Goal: Information Seeking & Learning: Learn about a topic

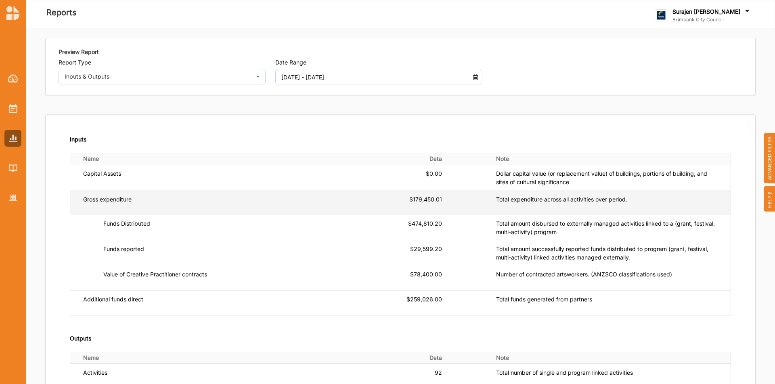
drag, startPoint x: 707, startPoint y: 208, endPoint x: 709, endPoint y: 203, distance: 5.2
drag, startPoint x: 709, startPoint y: 203, endPoint x: 229, endPoint y: 245, distance: 481.9
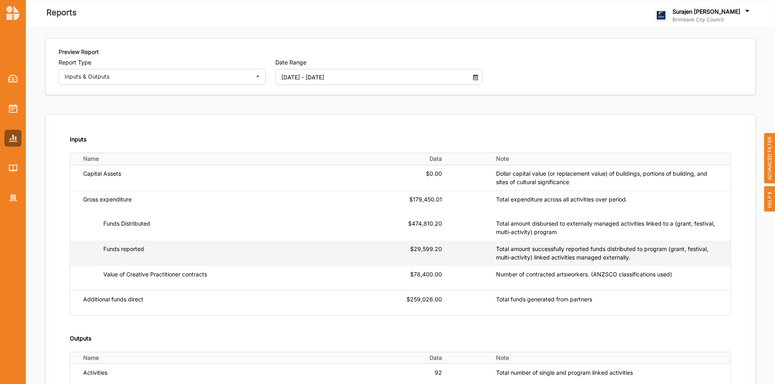
click at [231, 244] on td "Funds reported" at bounding box center [194, 253] width 248 height 25
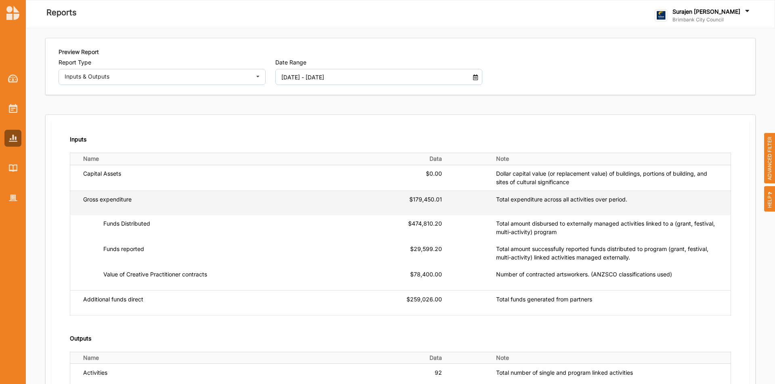
drag, startPoint x: 411, startPoint y: 198, endPoint x: 425, endPoint y: 204, distance: 15.6
click at [412, 199] on div "$179,450.01" at bounding box center [385, 203] width 111 height 16
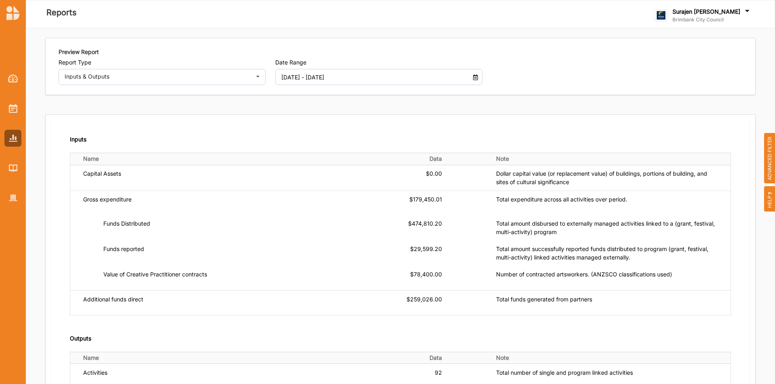
click at [52, 254] on div "Inputs Name Data Note Capital Assets $0.00 Dollar capital value (or replacement…" at bounding box center [400, 337] width 698 height 433
click at [267, 123] on div "Inputs Name Data Note Capital Assets $0.00 Dollar capital value (or replacement…" at bounding box center [400, 337] width 698 height 433
click at [288, 76] on input "01 Jul 2024 - 30 Jun 2025" at bounding box center [370, 77] width 187 height 16
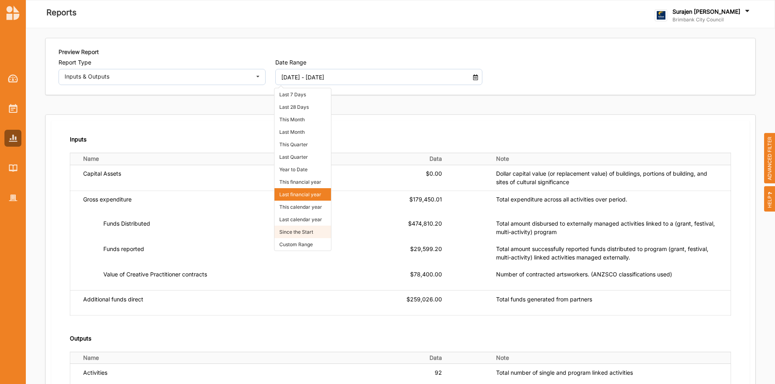
click at [314, 234] on li "Since the Start" at bounding box center [302, 232] width 56 height 13
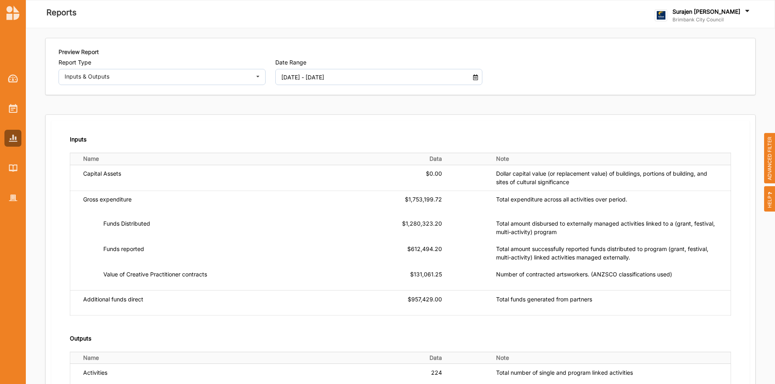
click at [285, 75] on input "01 Jan 2018 - 19 Aug 2025" at bounding box center [370, 77] width 187 height 16
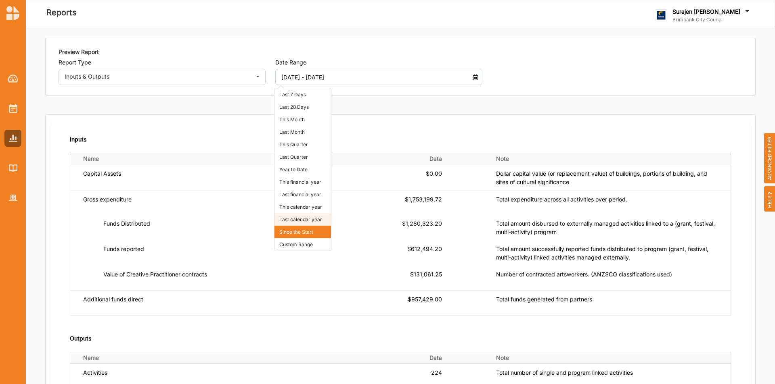
click at [286, 222] on li "Last calendar year" at bounding box center [302, 219] width 56 height 13
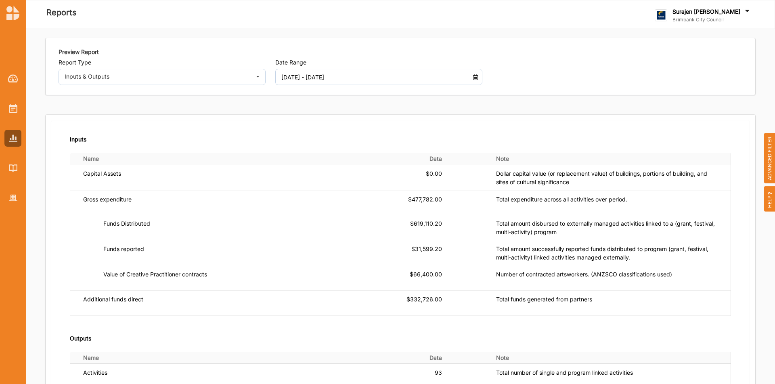
click at [350, 80] on input "01 Jan 2024 - 31 Dec 2024" at bounding box center [370, 77] width 187 height 16
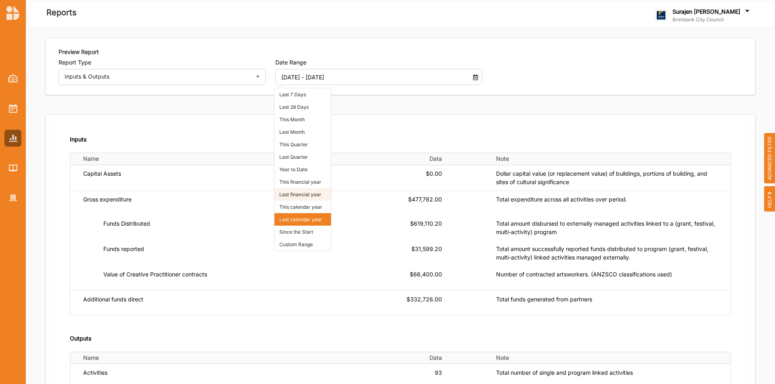
click at [322, 194] on li "Last financial year" at bounding box center [302, 194] width 56 height 13
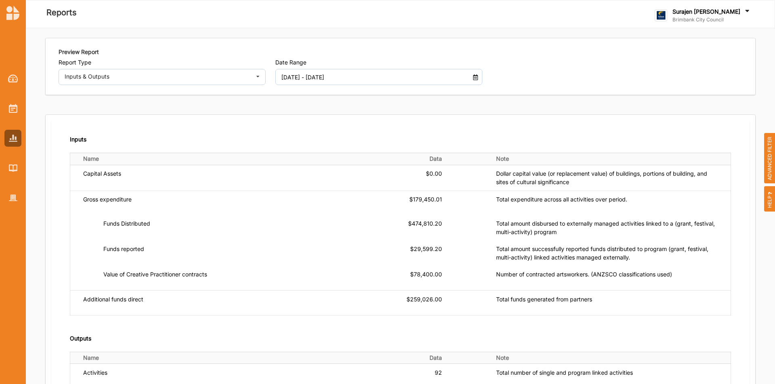
drag, startPoint x: 311, startPoint y: 86, endPoint x: 317, endPoint y: 78, distance: 10.3
click at [311, 86] on div "Preview Report Report Type Inputs & Outputs Activities Outcomes Inputs & Output…" at bounding box center [400, 66] width 709 height 56
click at [315, 76] on input "01 Jul 2024 - 30 Jun 2025" at bounding box center [370, 77] width 187 height 16
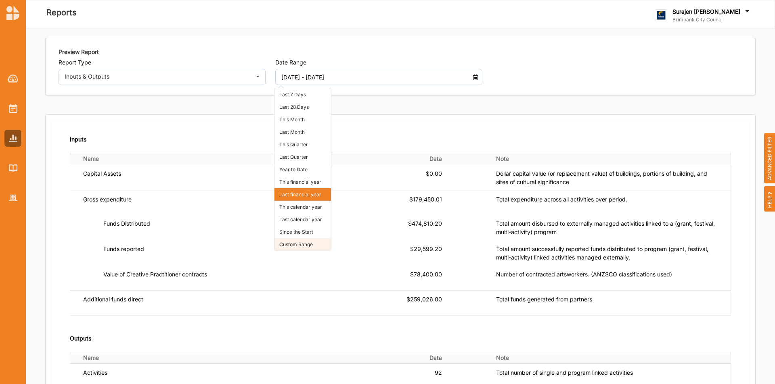
click at [307, 249] on li "Custom Range" at bounding box center [302, 244] width 56 height 13
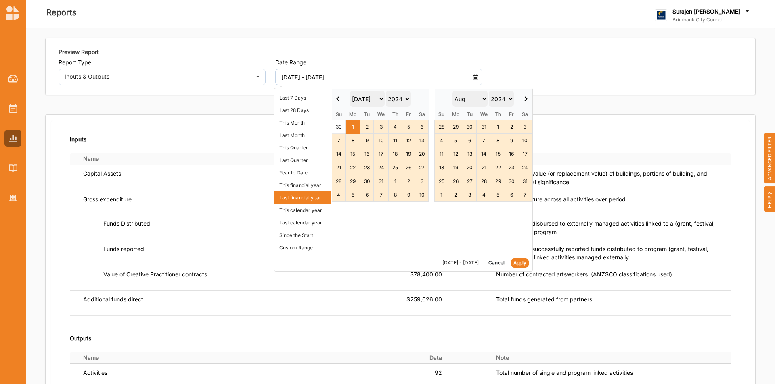
click at [337, 98] on span at bounding box center [338, 99] width 4 height 4
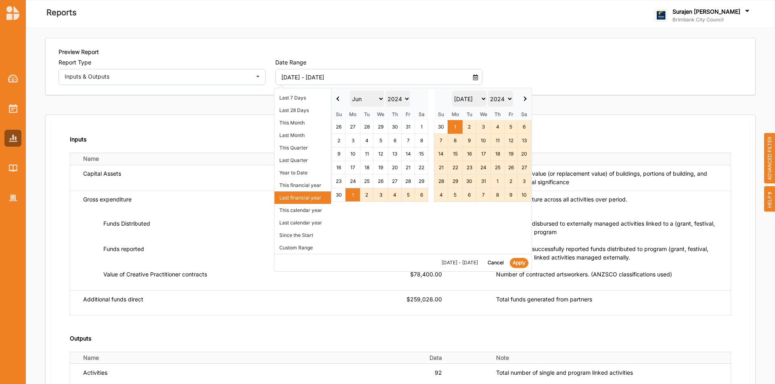
click at [337, 98] on span at bounding box center [338, 99] width 4 height 4
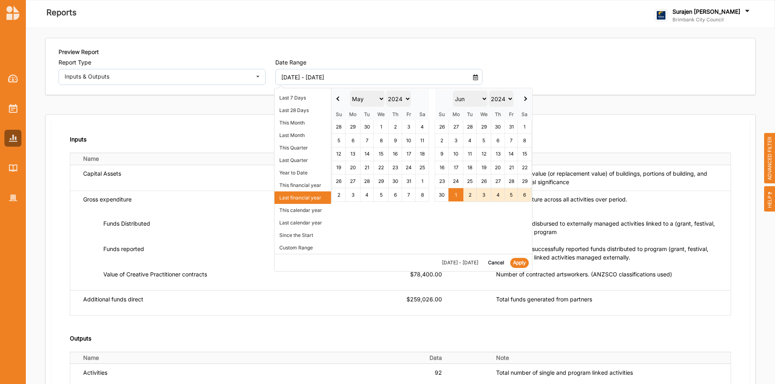
click at [337, 98] on span at bounding box center [338, 99] width 4 height 4
click at [336, 98] on span at bounding box center [338, 99] width 4 height 4
click at [337, 100] on span at bounding box center [338, 99] width 4 height 4
click at [338, 100] on span at bounding box center [338, 99] width 4 height 4
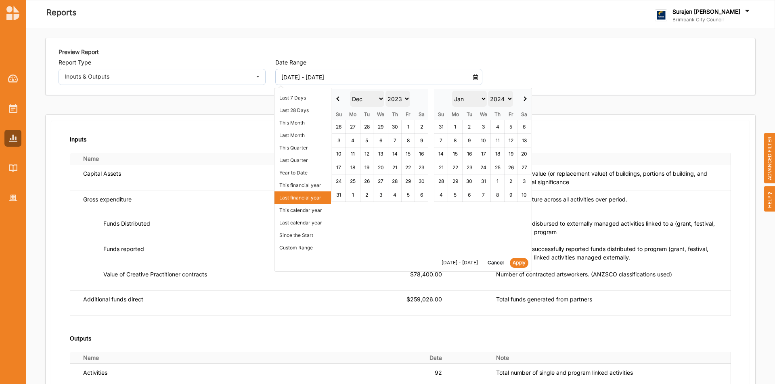
click at [338, 100] on span at bounding box center [338, 99] width 4 height 4
click at [335, 98] on th at bounding box center [339, 99] width 14 height 20
click at [338, 98] on span at bounding box center [338, 99] width 4 height 4
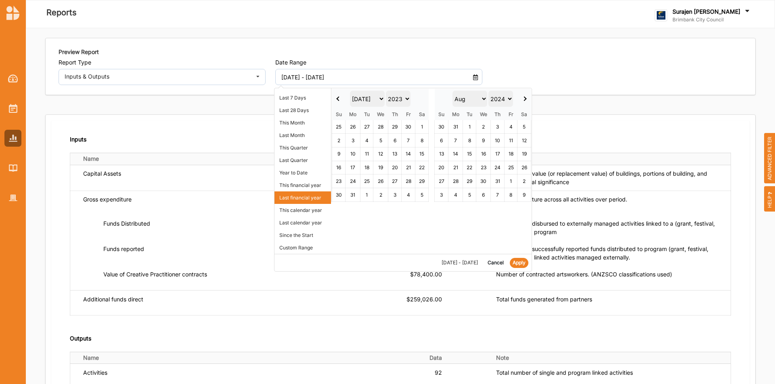
click at [338, 98] on span at bounding box center [338, 99] width 4 height 4
click at [361, 100] on select "Jan Feb Mar Apr May Jun Jul Aug Sep Oct Nov Dec" at bounding box center [367, 99] width 35 height 16
click at [523, 99] on span at bounding box center [524, 99] width 4 height 4
click at [523, 99] on span at bounding box center [523, 99] width 4 height 4
click at [523, 99] on span at bounding box center [524, 99] width 4 height 4
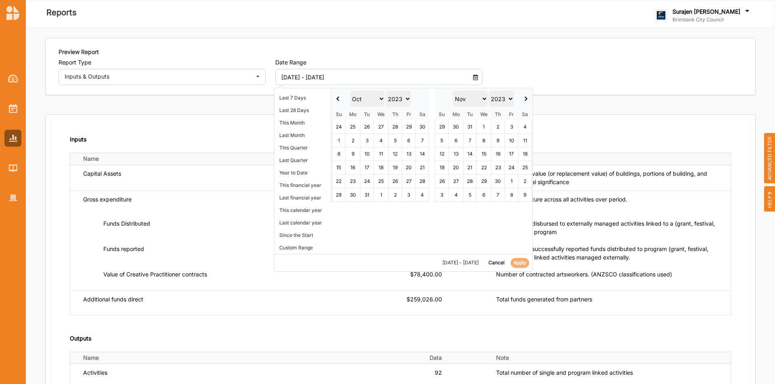
click at [523, 99] on span at bounding box center [524, 99] width 4 height 4
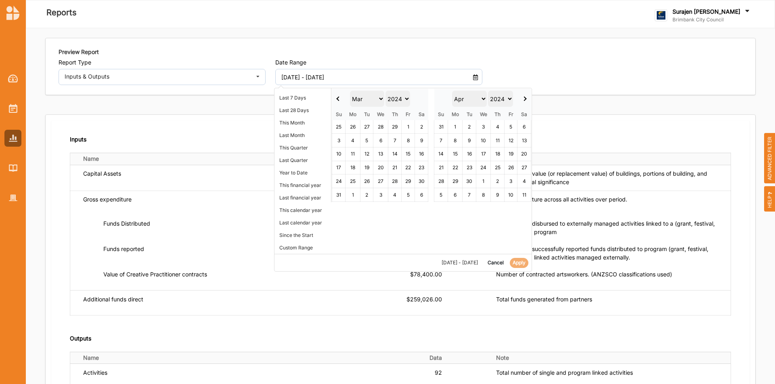
click at [523, 99] on span at bounding box center [524, 99] width 4 height 4
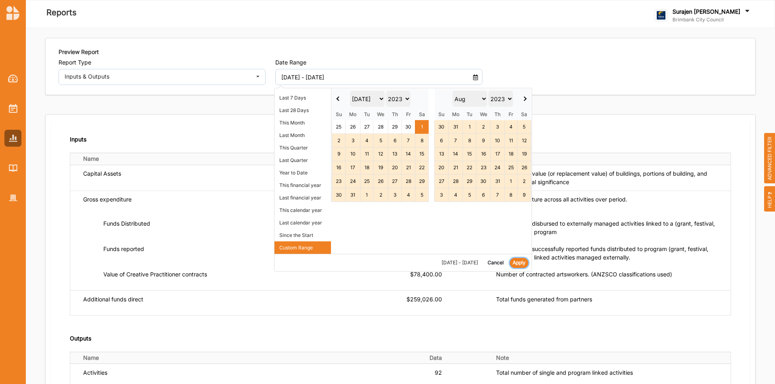
click at [521, 263] on button "Apply" at bounding box center [519, 263] width 19 height 10
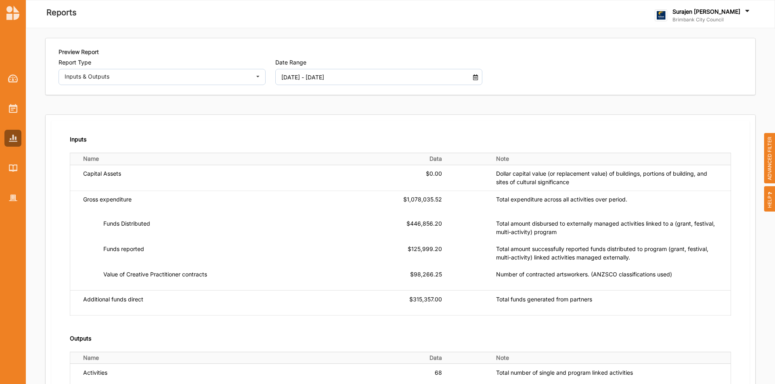
click at [428, 81] on input "01 Jul 2023 - 30 Jun 2024" at bounding box center [370, 77] width 187 height 16
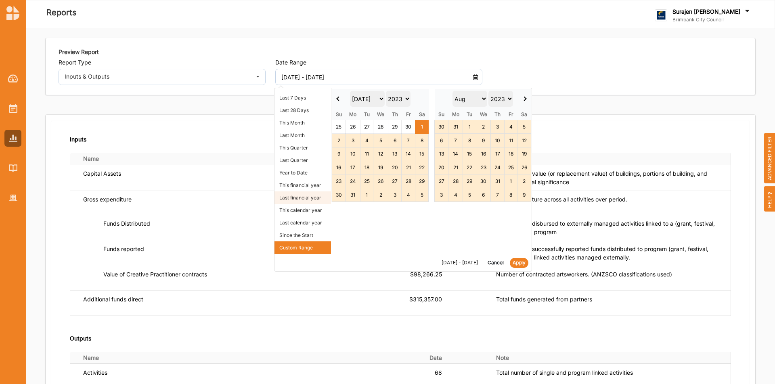
click at [298, 198] on li "Last financial year" at bounding box center [302, 198] width 56 height 13
type input "01 Jul 2024 - 30 Jun 2025"
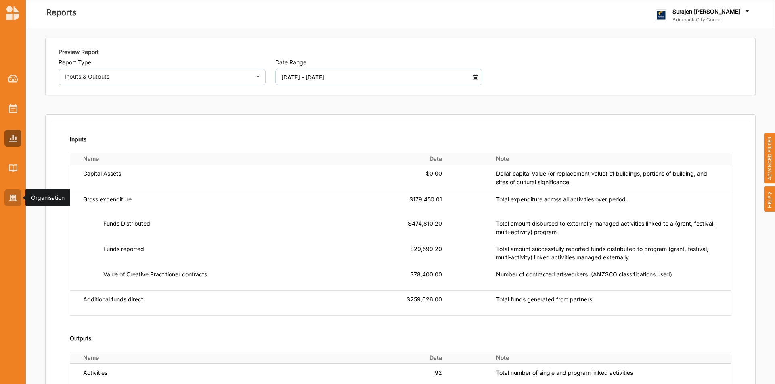
click at [10, 194] on div at bounding box center [12, 198] width 17 height 17
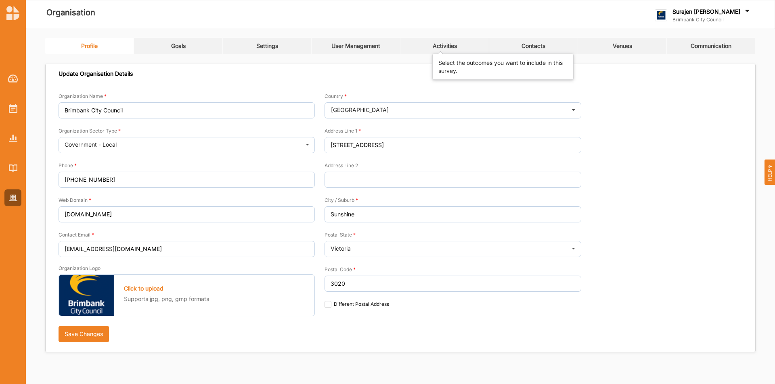
click at [434, 44] on div "Activities" at bounding box center [444, 45] width 24 height 7
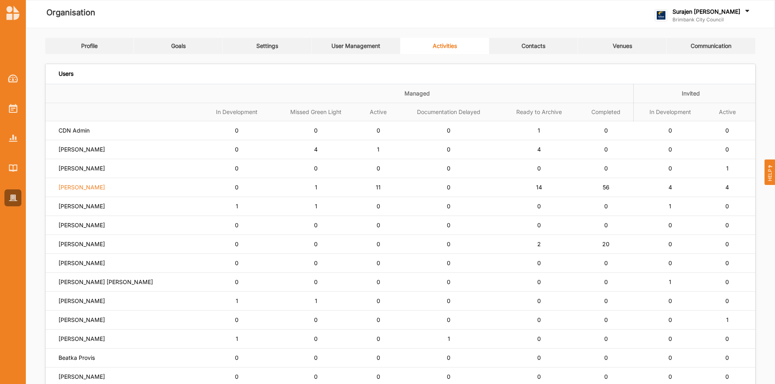
click at [73, 134] on label "[PERSON_NAME]" at bounding box center [73, 130] width 31 height 7
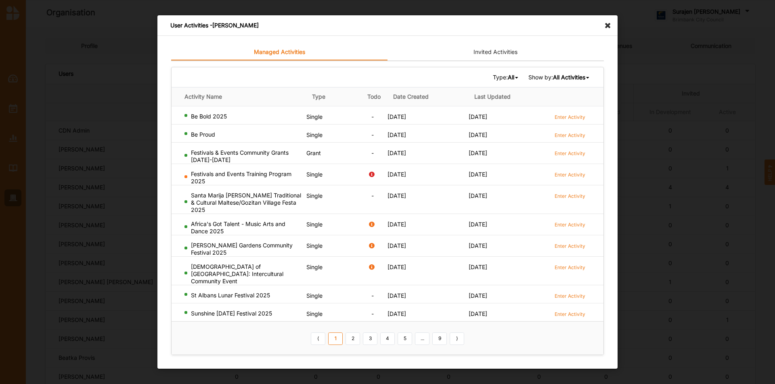
click at [574, 81] on b "All Activities" at bounding box center [569, 77] width 32 height 7
drag, startPoint x: 574, startPoint y: 84, endPoint x: 540, endPoint y: 59, distance: 42.4
click at [562, 50] on link "Invited Activities" at bounding box center [495, 52] width 216 height 16
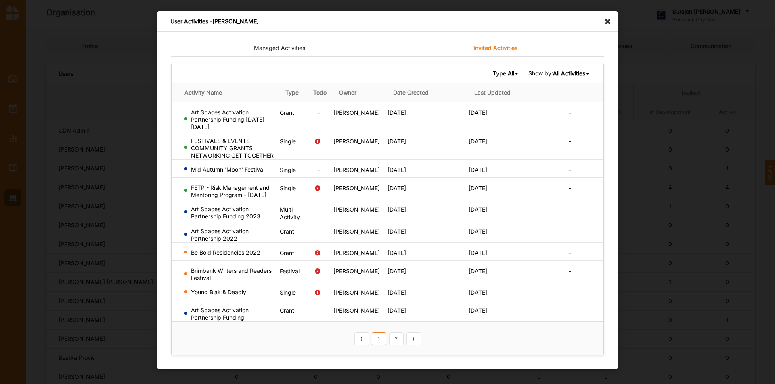
click at [509, 75] on b "All" at bounding box center [510, 73] width 6 height 7
click at [490, 110] on div "Grant" at bounding box center [495, 114] width 48 height 15
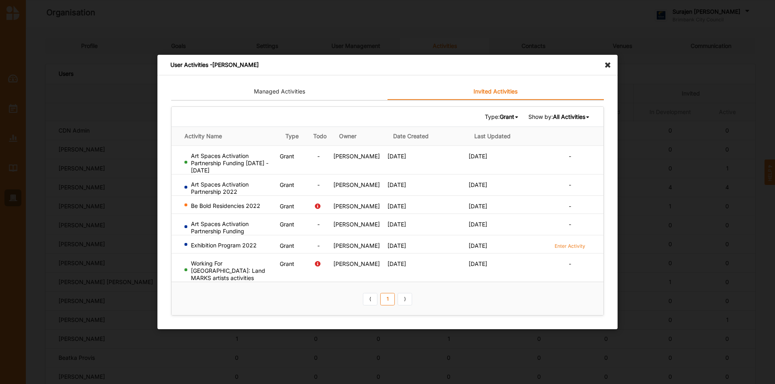
click at [610, 68] on icon at bounding box center [609, 61] width 13 height 13
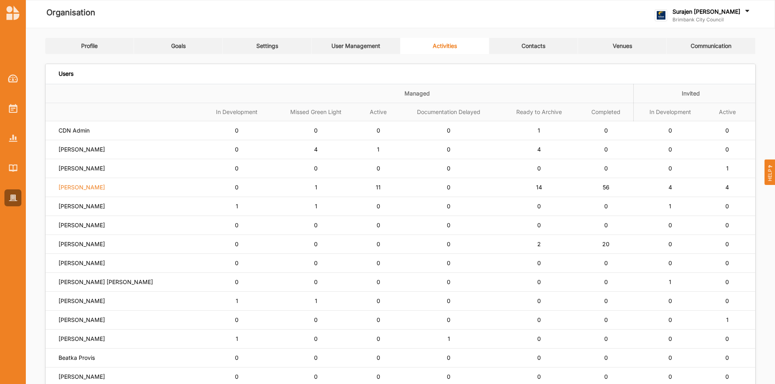
click at [79, 134] on label "[PERSON_NAME]" at bounding box center [73, 130] width 31 height 7
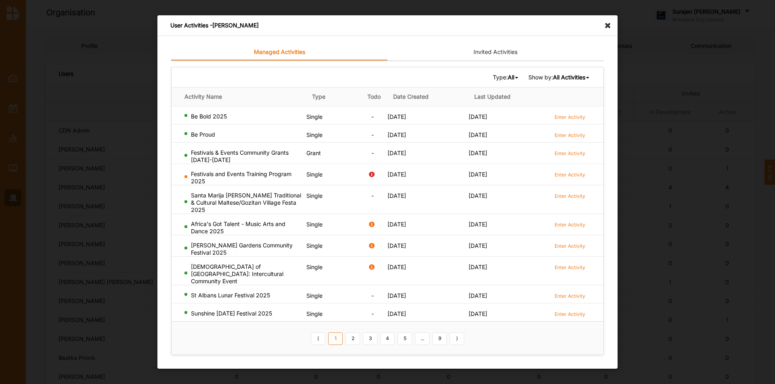
click at [510, 81] on b "All" at bounding box center [510, 77] width 6 height 7
click at [482, 122] on b "Grant" at bounding box center [485, 118] width 15 height 7
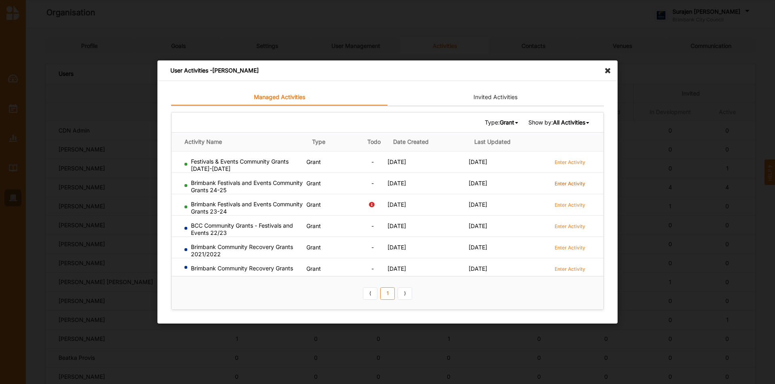
click at [568, 180] on label "Enter Activity" at bounding box center [569, 183] width 31 height 7
click at [570, 203] on label "Enter Activity" at bounding box center [569, 205] width 31 height 7
click at [605, 71] on icon at bounding box center [609, 67] width 13 height 13
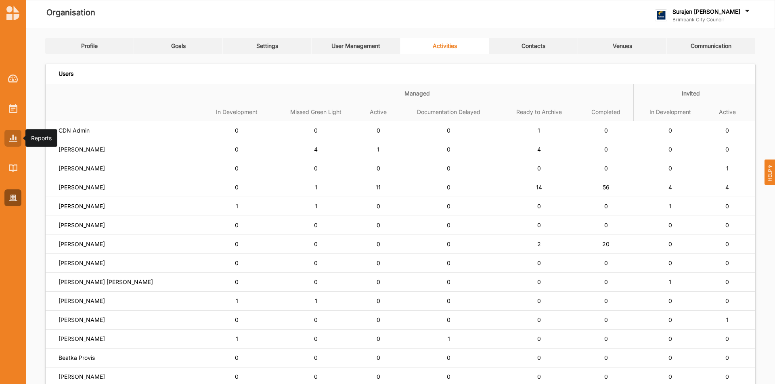
click at [9, 141] on img at bounding box center [13, 138] width 8 height 7
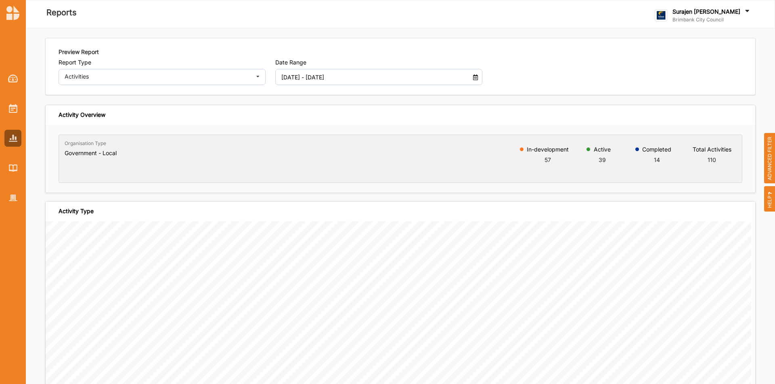
click at [386, 75] on input "01 Jul 2024 - 30 Jun 2025" at bounding box center [370, 77] width 187 height 16
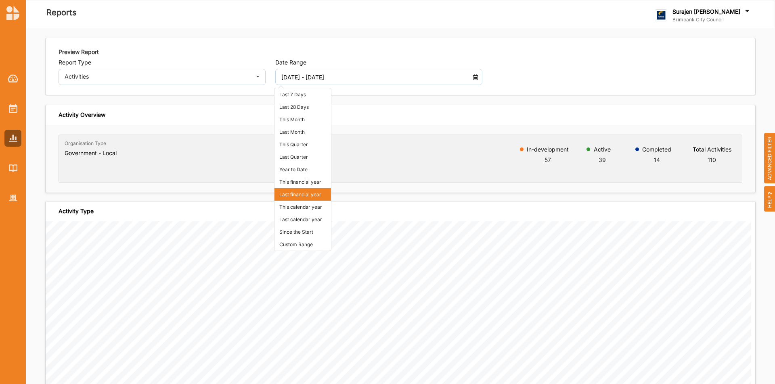
click at [300, 192] on li "Last financial year" at bounding box center [302, 194] width 56 height 13
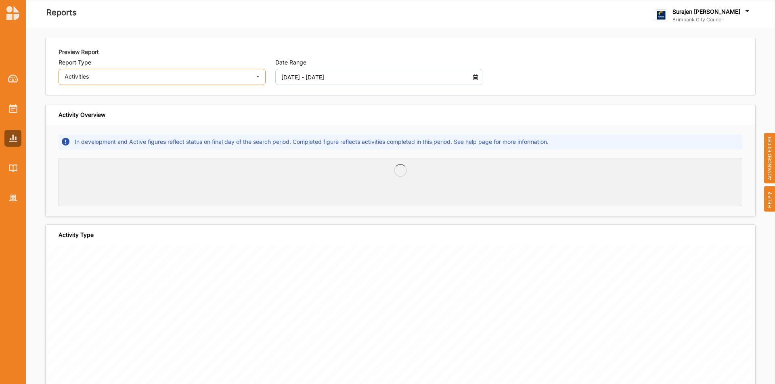
click at [77, 82] on div "Activities Activities Outcomes Inputs & Outputs Management Summary" at bounding box center [161, 77] width 207 height 16
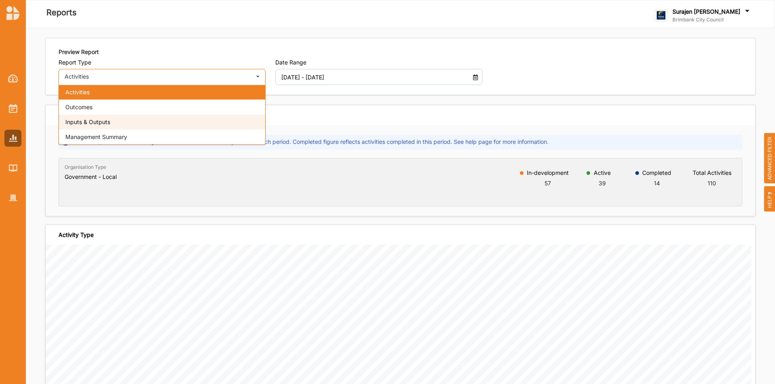
click at [84, 124] on span "Inputs & Outputs" at bounding box center [87, 122] width 45 height 7
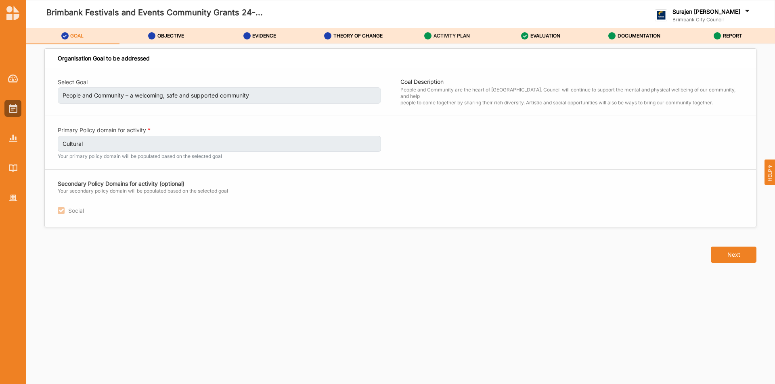
click at [449, 36] on label "ACTIVITY PLAN" at bounding box center [451, 36] width 36 height 6
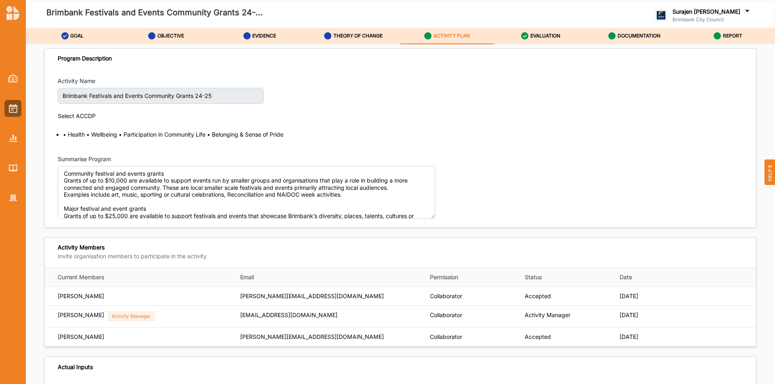
scroll to position [161, 0]
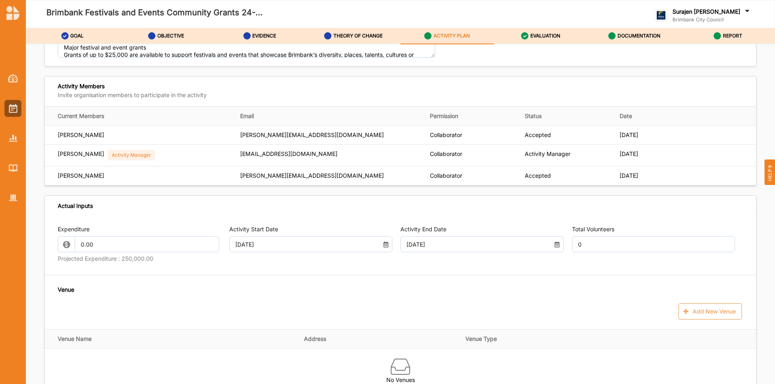
click at [108, 246] on div "Expenditure 0.00 Projected Expenditure : 250,000.00" at bounding box center [139, 246] width 163 height 40
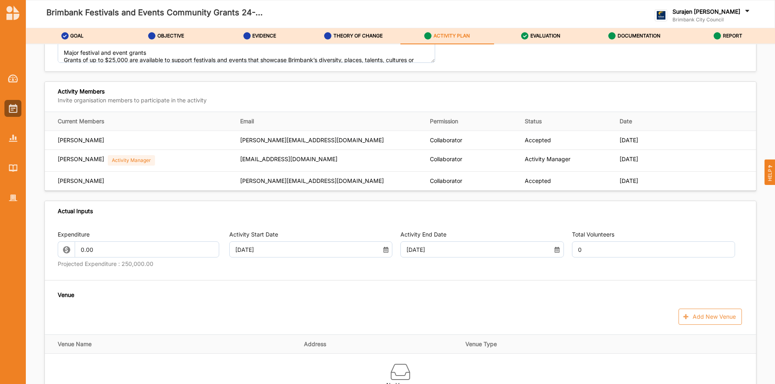
scroll to position [147, 0]
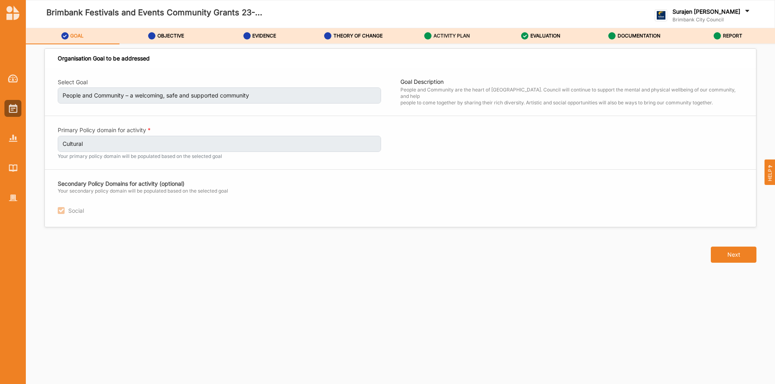
click at [435, 34] on label "ACTIVITY PLAN" at bounding box center [451, 36] width 36 height 6
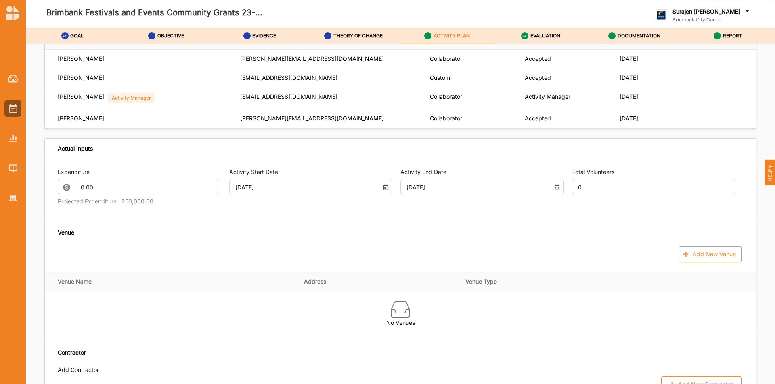
scroll to position [202, 0]
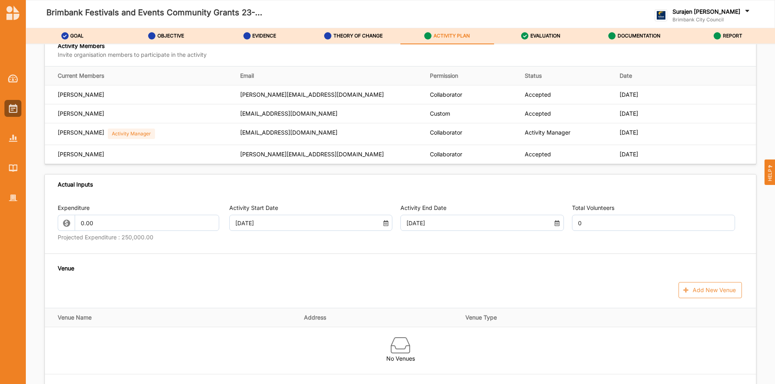
click at [129, 227] on div "Expenditure 0.00 Projected Expenditure : 250,000.00" at bounding box center [139, 224] width 163 height 40
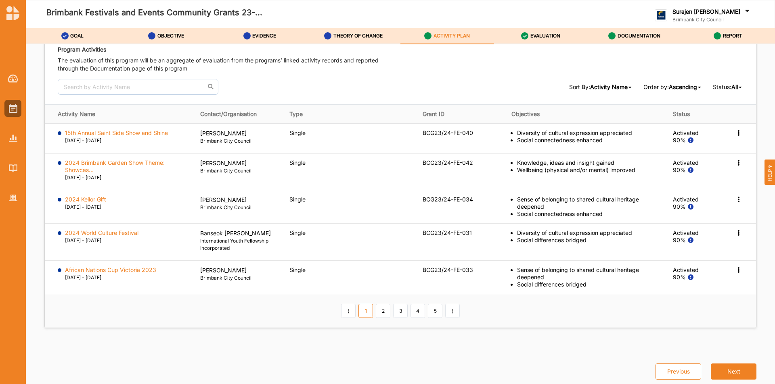
scroll to position [1174, 0]
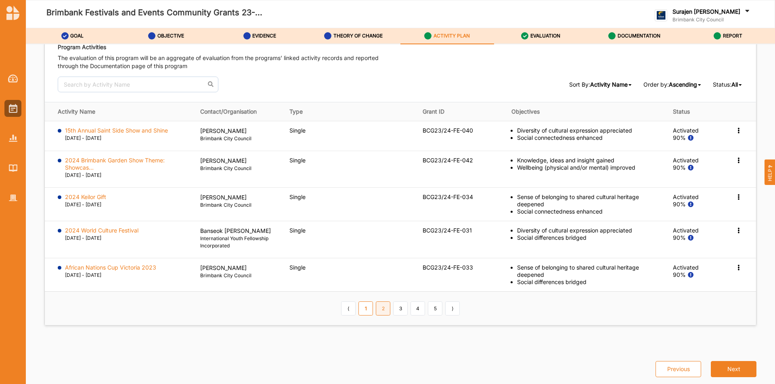
click at [386, 312] on link "2" at bounding box center [383, 309] width 15 height 14
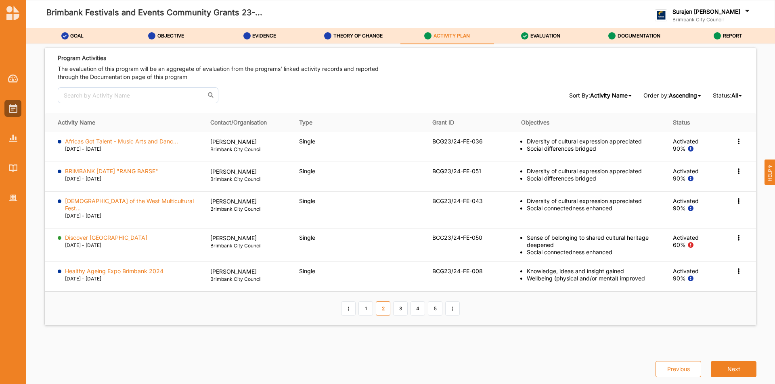
scroll to position [1153, 0]
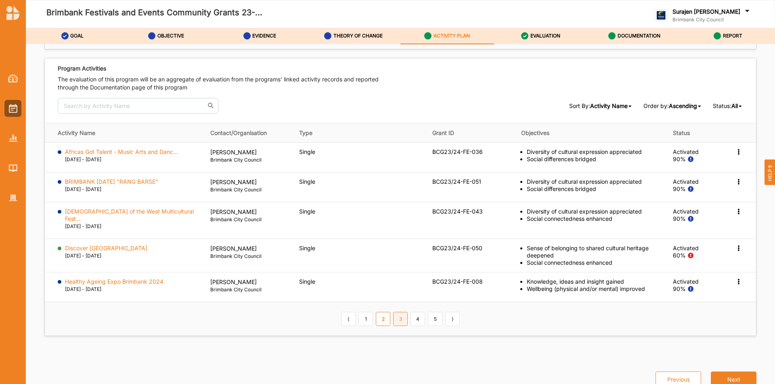
click at [397, 312] on link "3" at bounding box center [400, 319] width 15 height 14
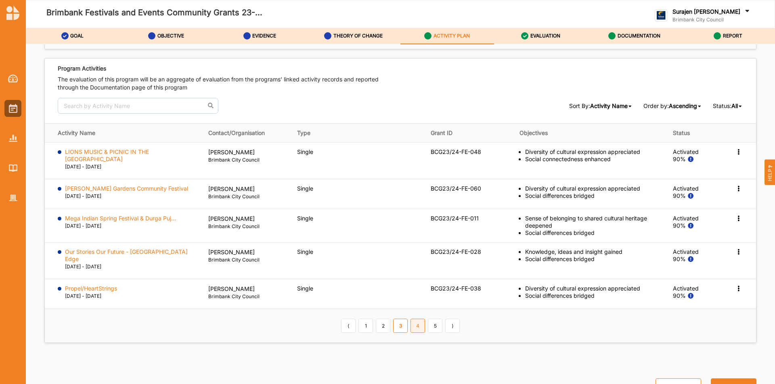
drag, startPoint x: 414, startPoint y: 324, endPoint x: 429, endPoint y: 322, distance: 14.6
click at [415, 324] on link "4" at bounding box center [417, 326] width 15 height 14
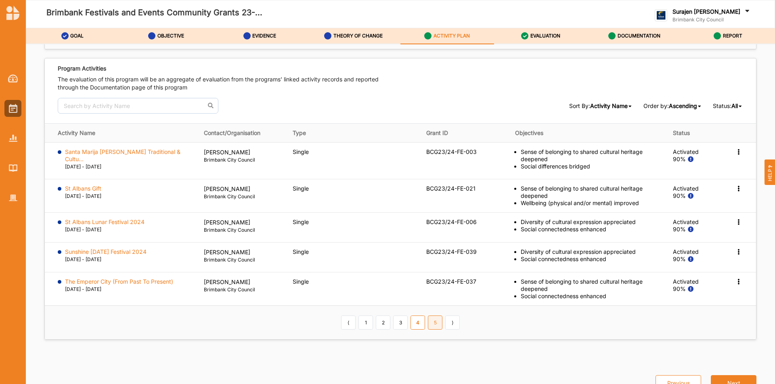
click at [433, 316] on link "5" at bounding box center [435, 323] width 15 height 14
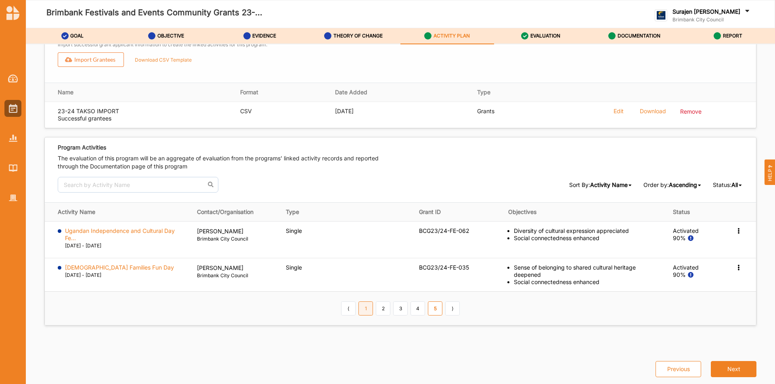
click at [363, 311] on link "1" at bounding box center [365, 309] width 15 height 14
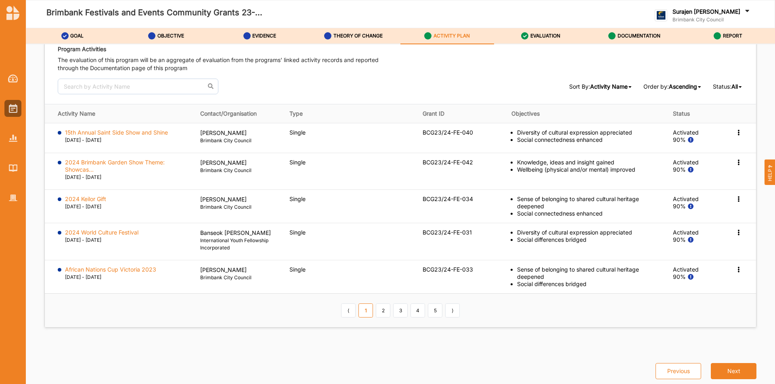
scroll to position [1174, 0]
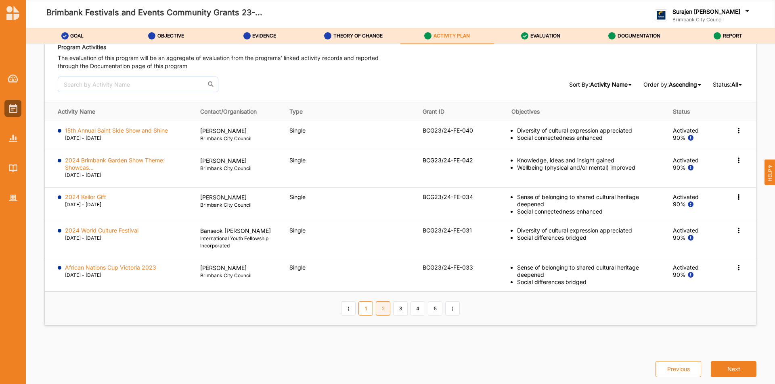
click at [378, 311] on link "2" at bounding box center [383, 309] width 15 height 14
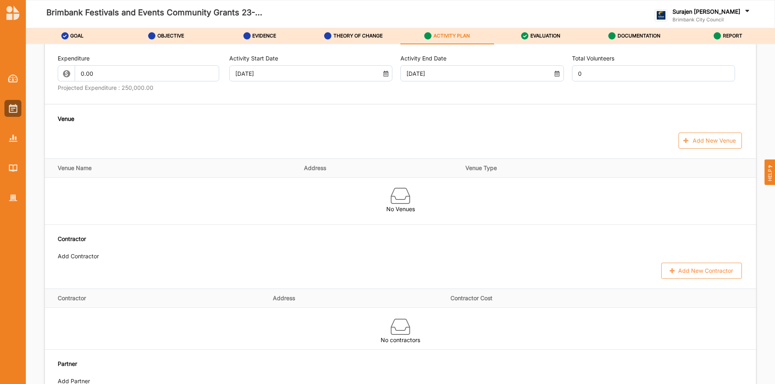
scroll to position [225, 0]
